Goal: Navigation & Orientation: Find specific page/section

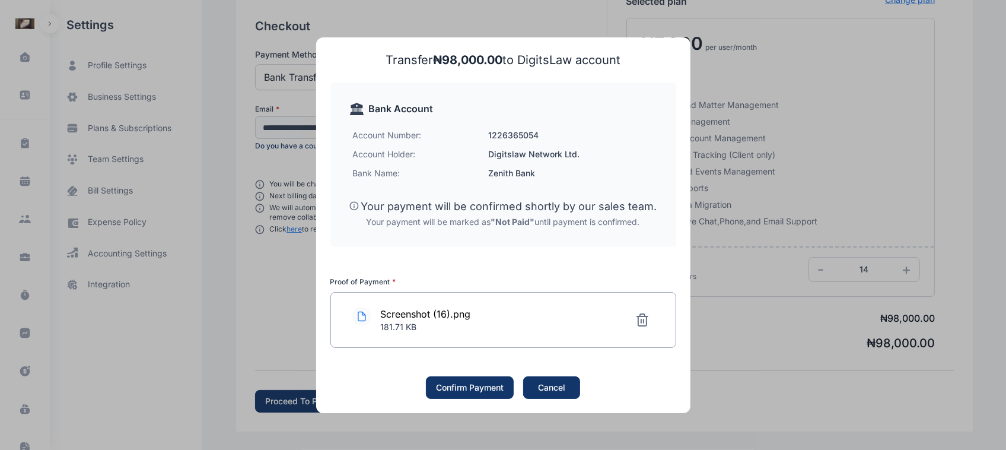
click at [552, 381] on div "Cancel" at bounding box center [551, 387] width 27 height 12
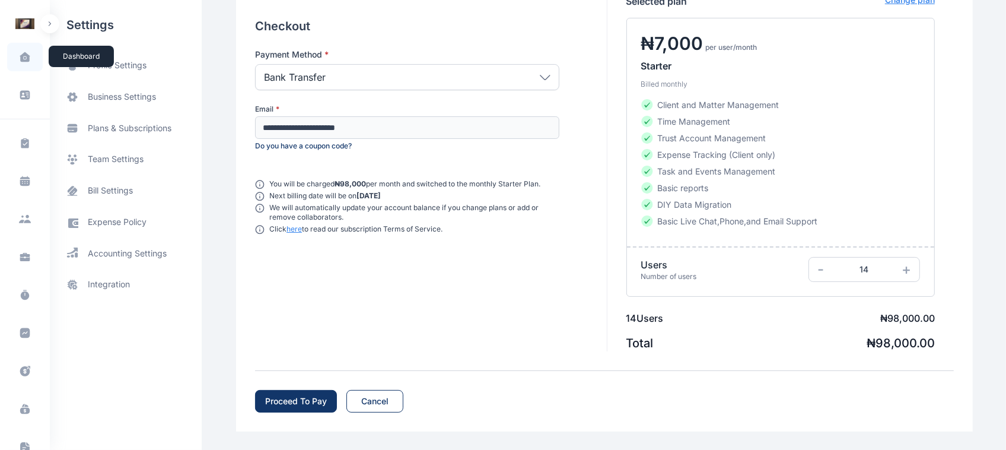
click at [31, 55] on span at bounding box center [25, 56] width 30 height 25
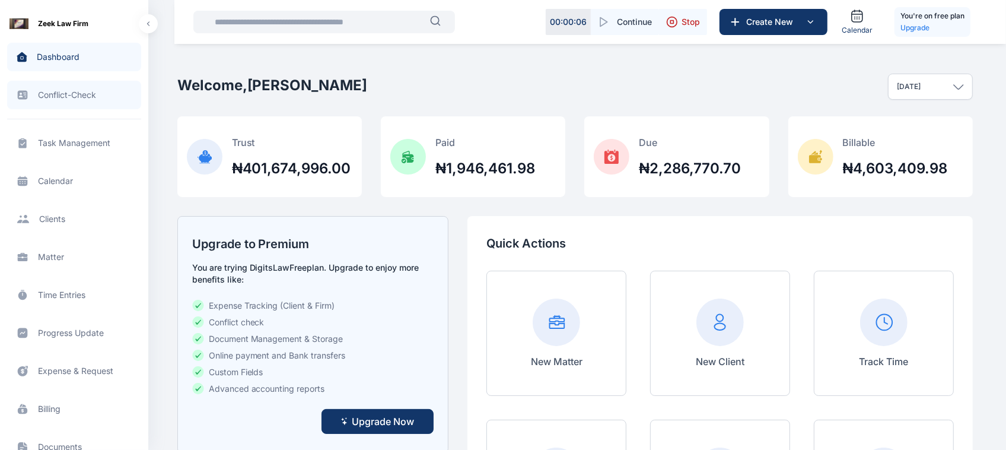
click at [93, 104] on span "Conflict-Check conflict-check conflict-check" at bounding box center [74, 95] width 134 height 28
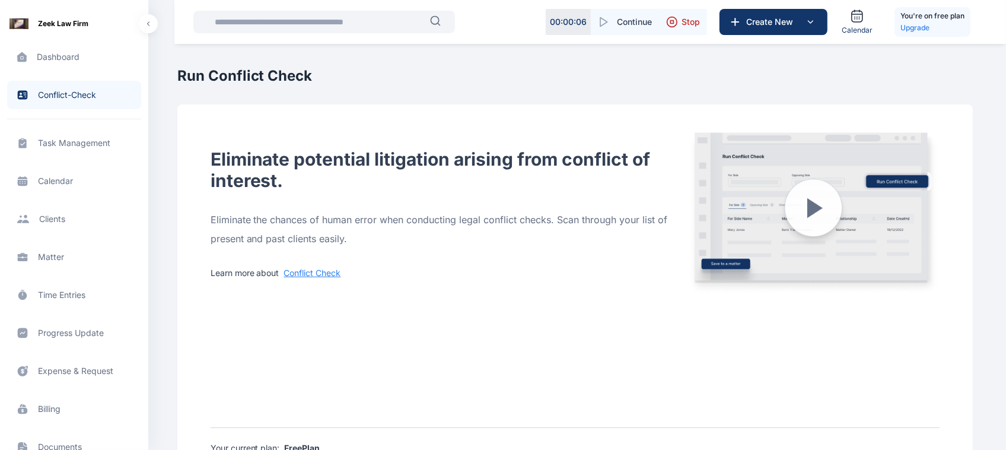
scroll to position [91, 0]
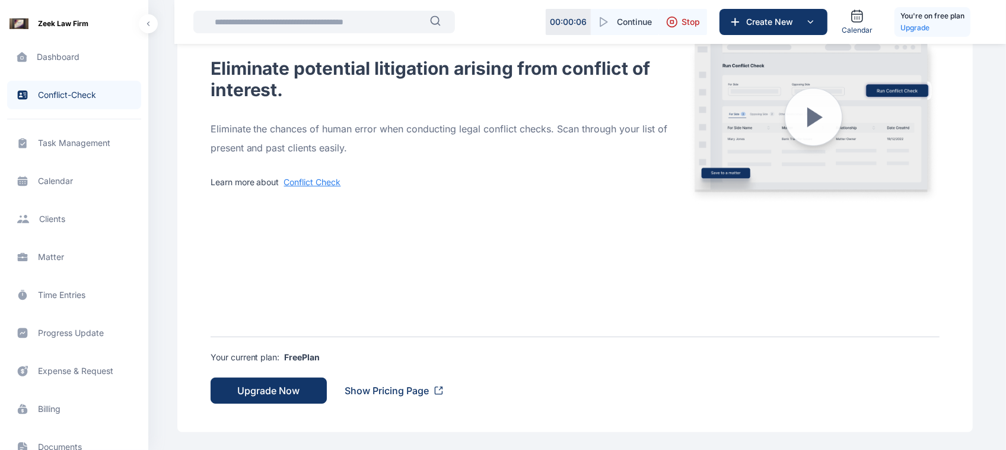
click at [74, 144] on span "Task Management task management task management" at bounding box center [74, 143] width 134 height 28
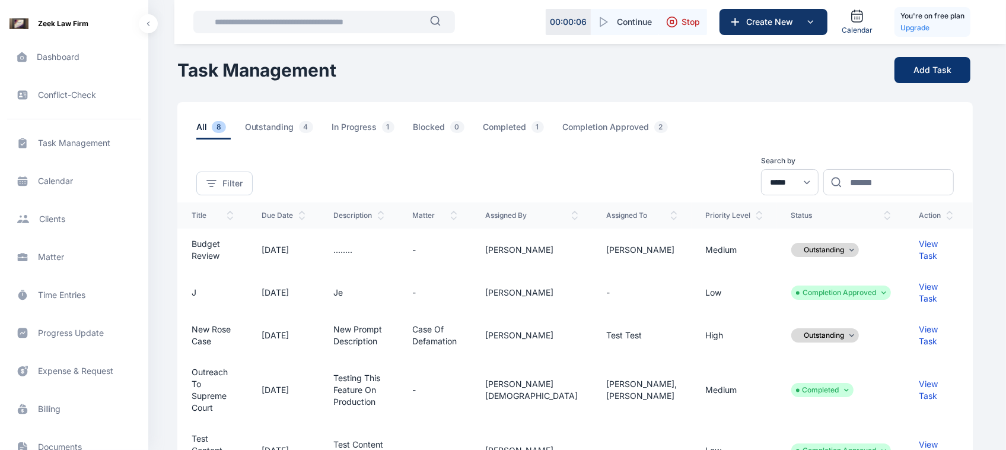
click at [955, 61] on button "Add Task" at bounding box center [933, 70] width 76 height 26
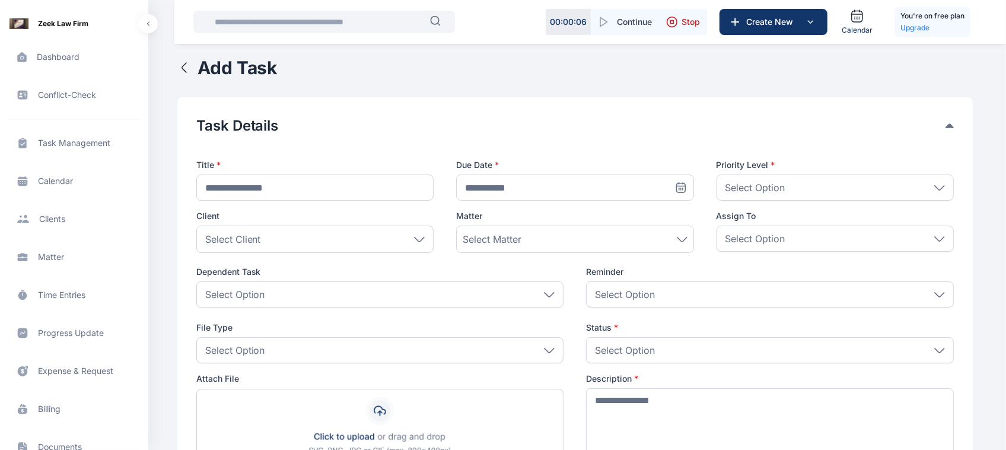
click at [49, 182] on span "Calendar calendar calendar" at bounding box center [74, 181] width 134 height 28
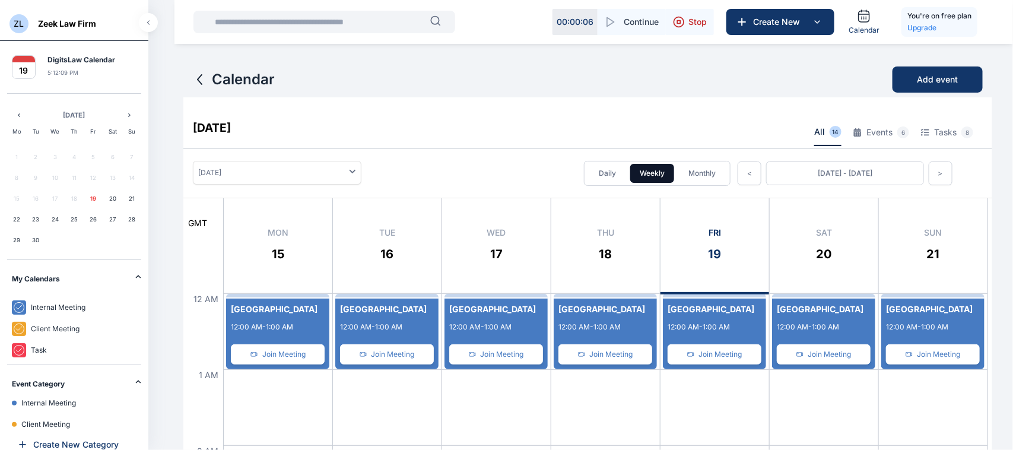
click at [410, 301] on div "New Event Center 12:00 AM - 1:00 AM Join Meeting" at bounding box center [386, 335] width 103 height 75
click at [24, 14] on button "ZL" at bounding box center [18, 23] width 19 height 19
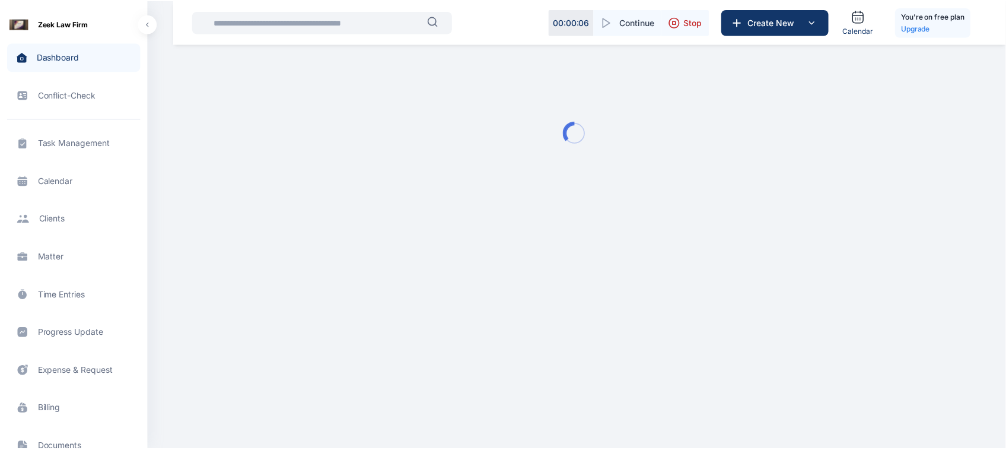
scroll to position [338, 0]
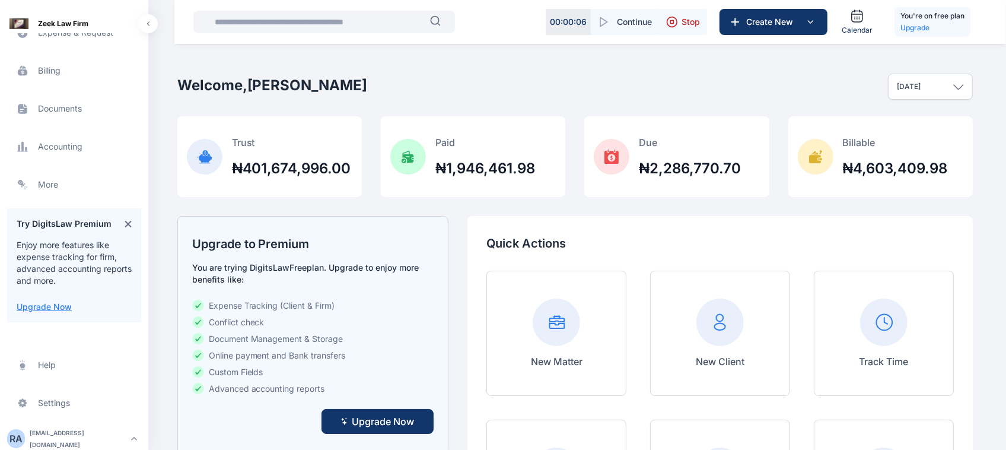
click at [78, 152] on span "Accounting accounting accounting" at bounding box center [74, 146] width 134 height 28
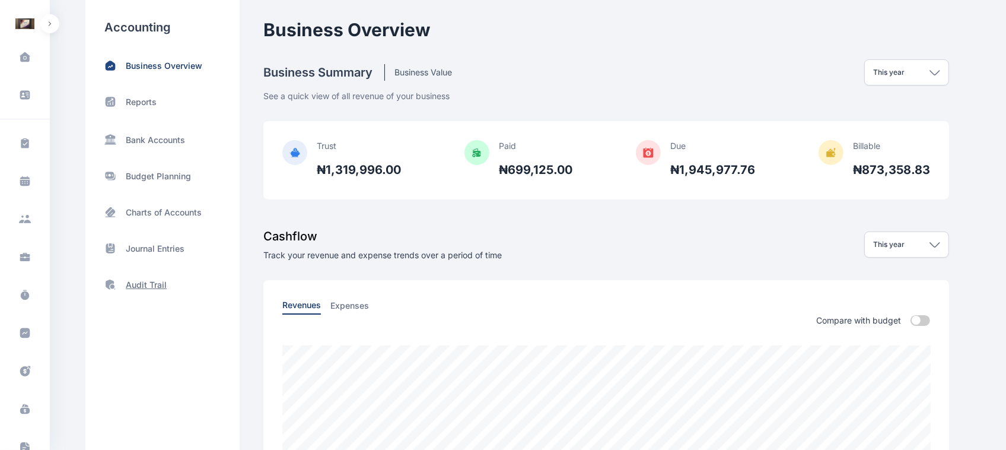
click at [151, 285] on p "Audit Trail" at bounding box center [146, 285] width 41 height 12
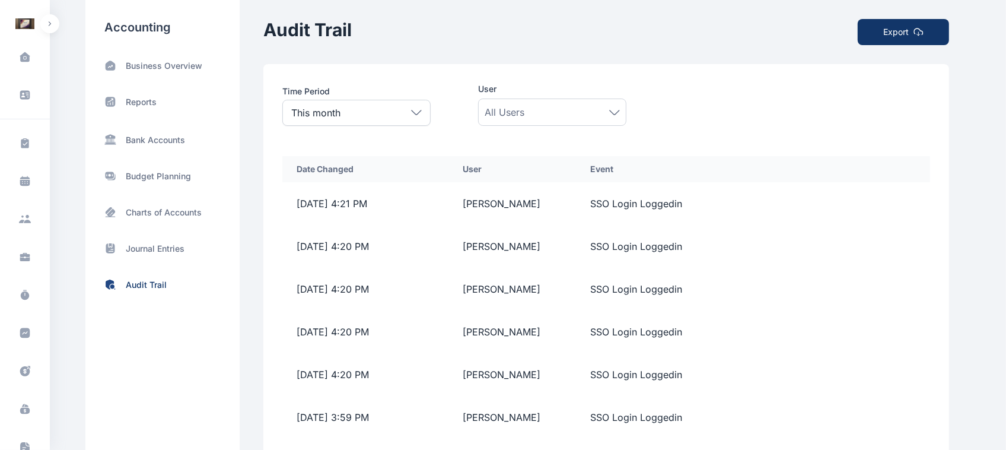
scroll to position [173, 0]
